Goal: Obtain resource: Download file/media

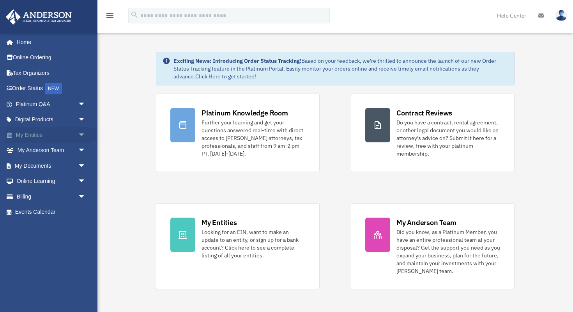
click at [81, 132] on span "arrow_drop_down" at bounding box center [86, 135] width 16 height 16
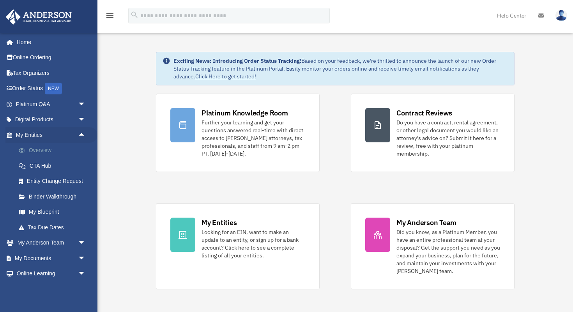
click at [53, 148] on link "Overview" at bounding box center [54, 151] width 87 height 16
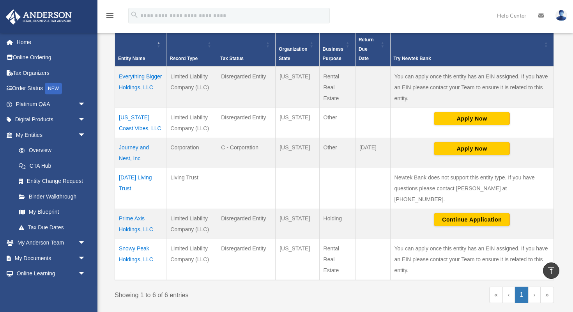
scroll to position [174, 0]
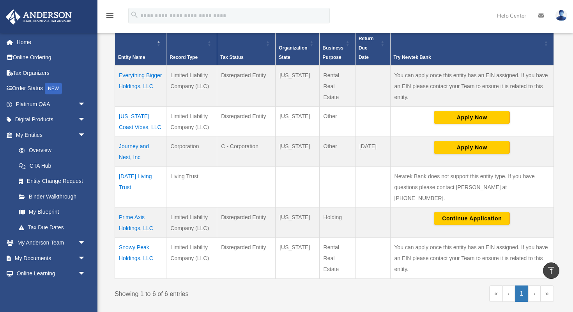
click at [125, 157] on td "Journey and Nest, Inc" at bounding box center [140, 151] width 51 height 30
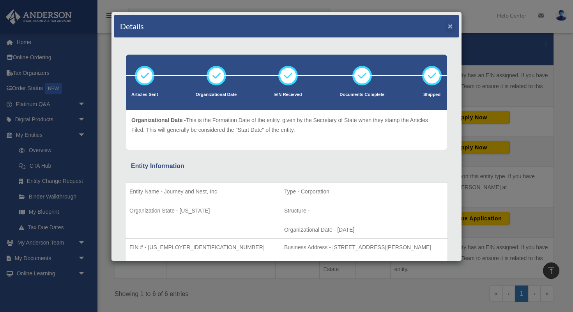
click at [450, 26] on button "×" at bounding box center [450, 26] width 5 height 8
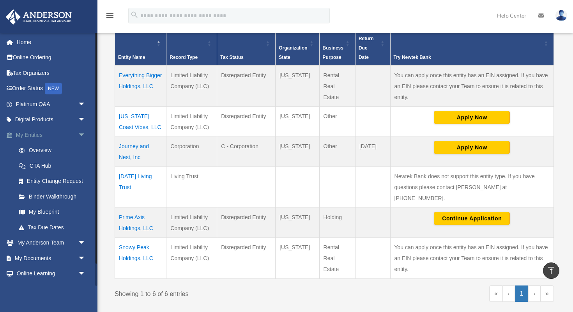
click at [82, 132] on span "arrow_drop_down" at bounding box center [86, 135] width 16 height 16
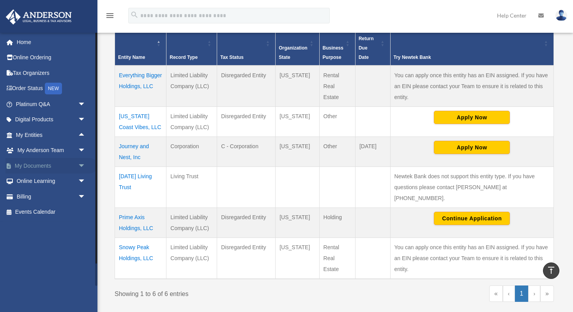
click at [81, 164] on span "arrow_drop_down" at bounding box center [86, 166] width 16 height 16
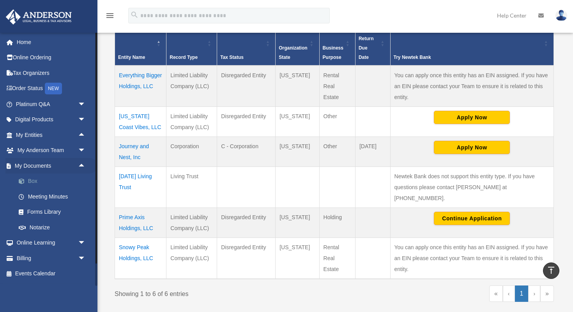
click at [64, 178] on link "Box" at bounding box center [54, 181] width 87 height 16
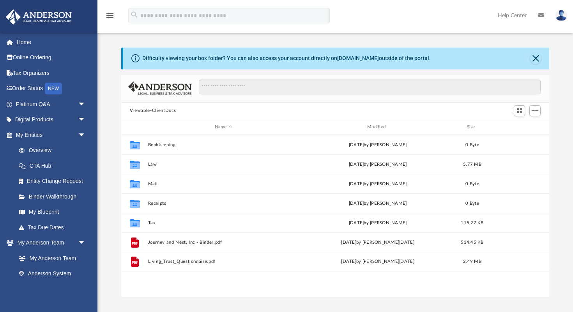
scroll to position [177, 428]
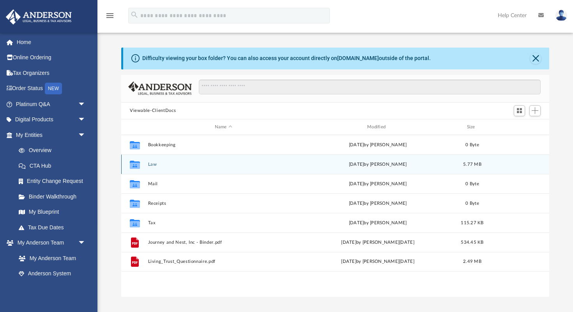
click at [175, 165] on button "Law" at bounding box center [223, 164] width 151 height 5
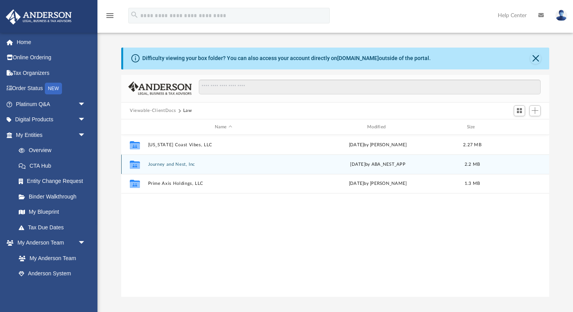
click at [170, 164] on button "Journey and Nest, Inc" at bounding box center [223, 164] width 151 height 5
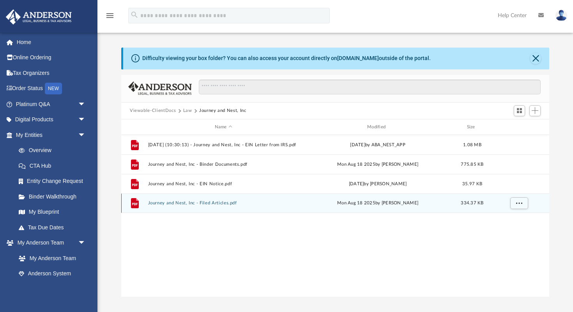
click at [173, 203] on button "Journey and Nest, Inc - Filed Articles.pdf" at bounding box center [223, 203] width 151 height 5
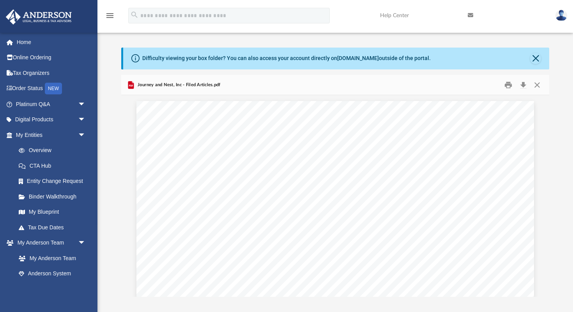
scroll to position [0, 0]
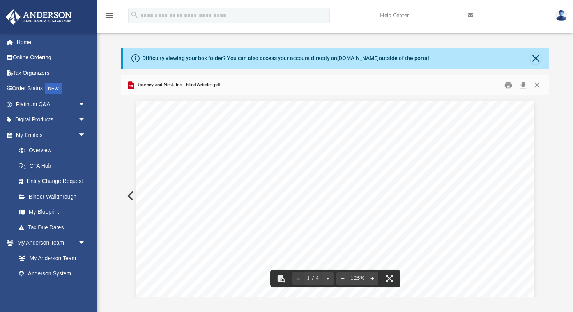
click at [130, 195] on button "Preview" at bounding box center [129, 196] width 17 height 22
click at [130, 197] on button "Preview" at bounding box center [129, 196] width 17 height 22
click at [129, 194] on button "Preview" at bounding box center [129, 196] width 17 height 22
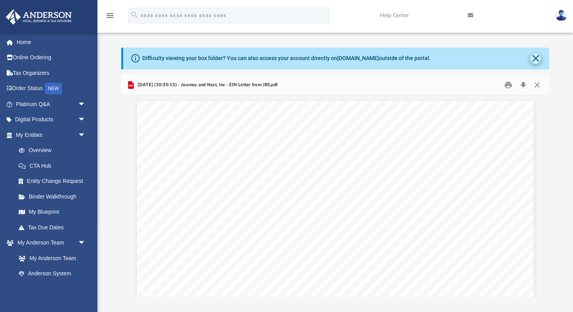
click at [534, 57] on button "Close" at bounding box center [535, 58] width 11 height 11
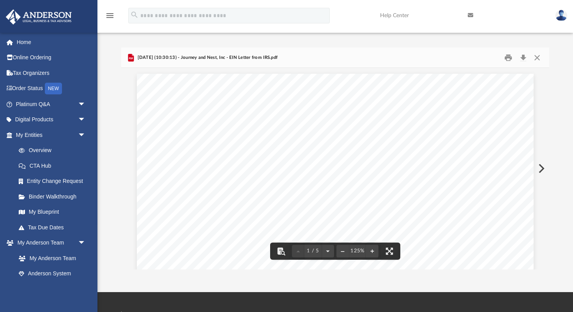
click at [541, 168] on button "Preview" at bounding box center [540, 168] width 17 height 22
click at [541, 167] on button "Preview" at bounding box center [540, 168] width 17 height 22
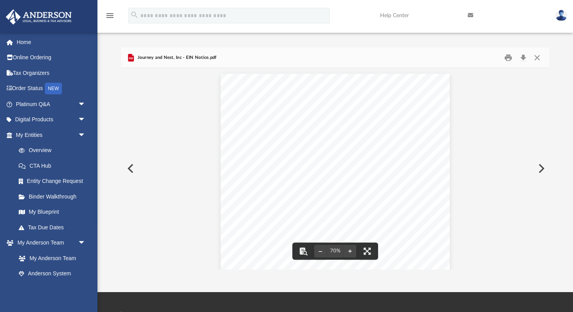
click at [541, 170] on button "Preview" at bounding box center [540, 168] width 17 height 22
